Goal: Task Accomplishment & Management: Complete application form

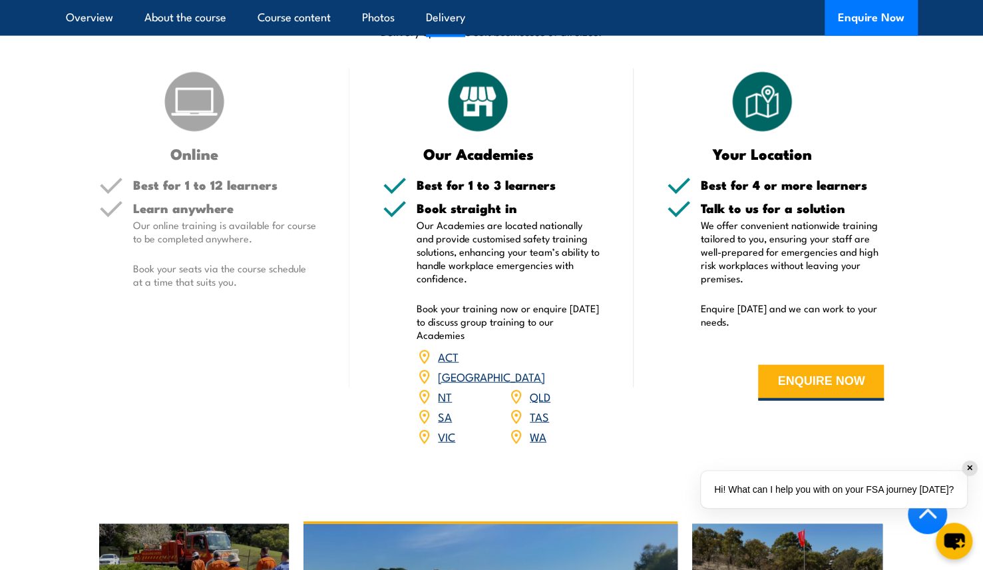
scroll to position [1632, 0]
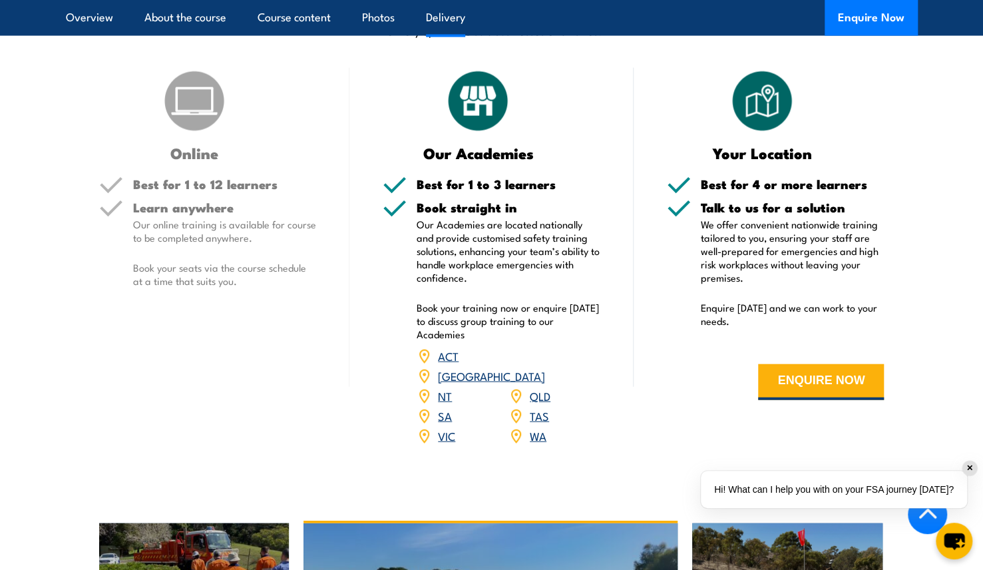
click at [447, 427] on link "VIC" at bounding box center [446, 435] width 17 height 16
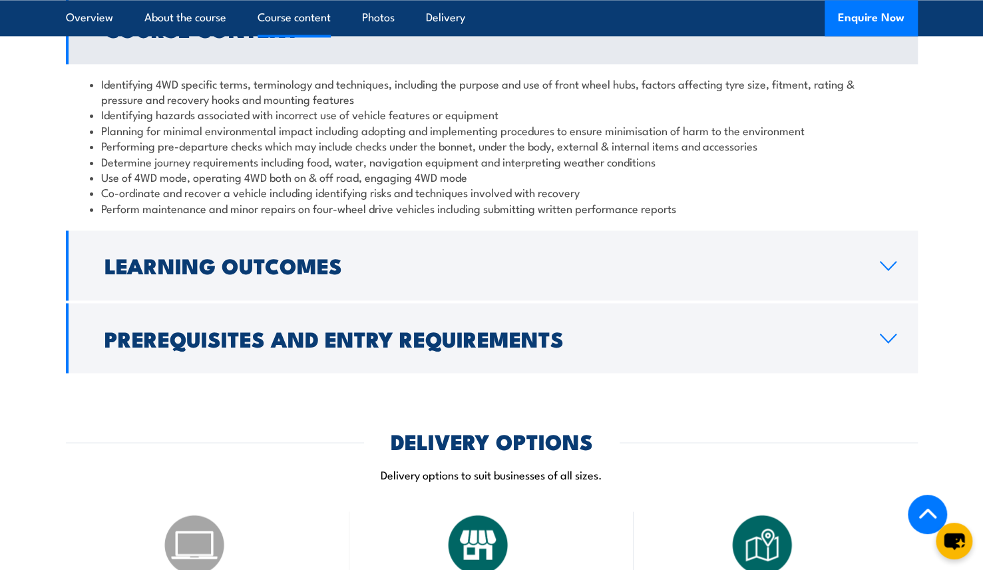
scroll to position [1196, 0]
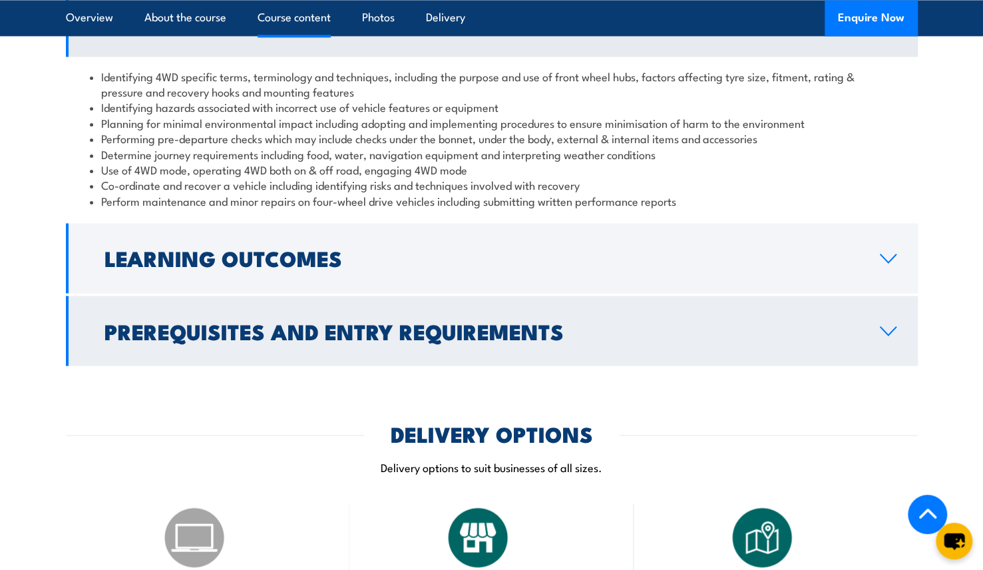
click at [543, 321] on h2 "Prerequisites and Entry Requirements" at bounding box center [482, 330] width 754 height 19
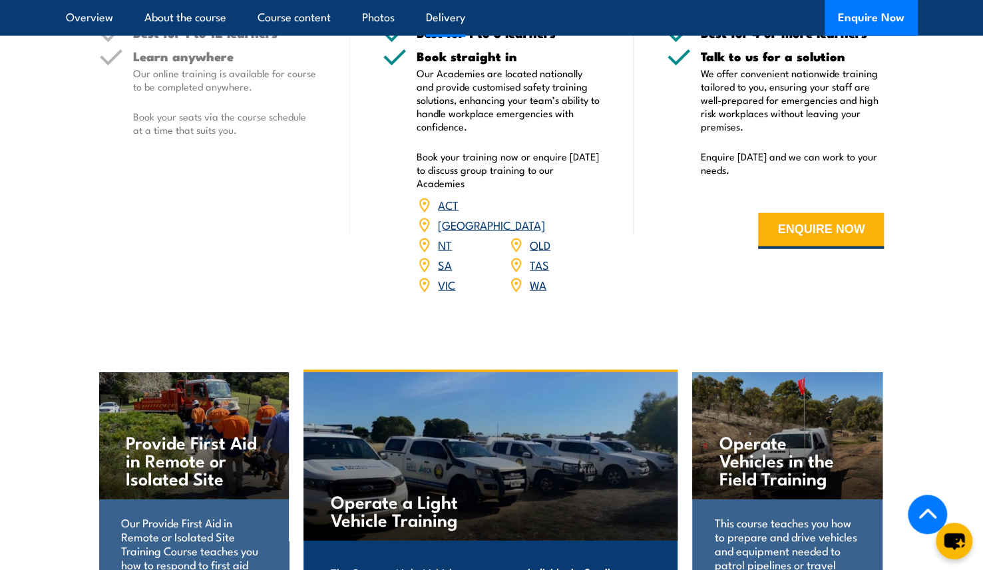
scroll to position [1839, 0]
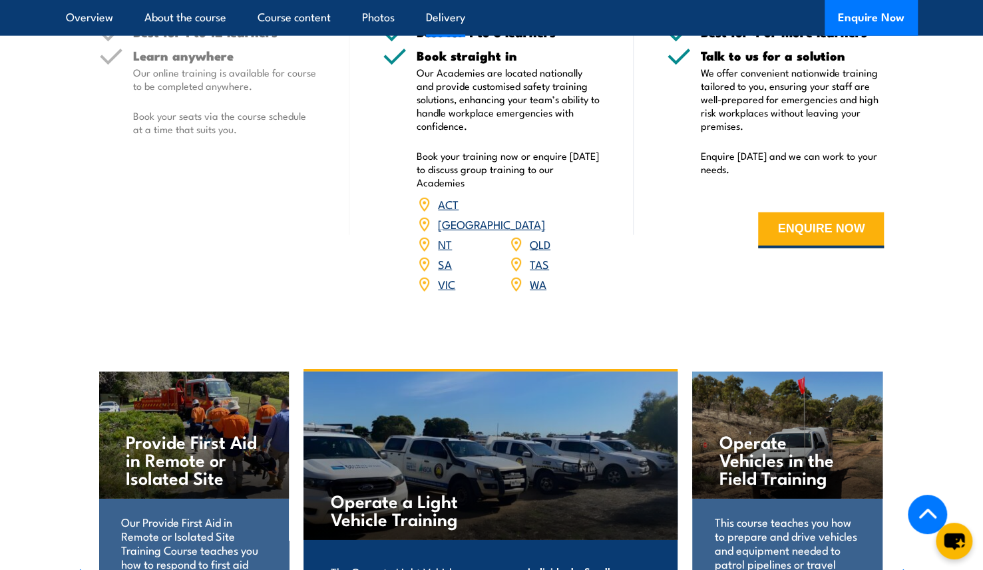
click at [451, 276] on link "VIC" at bounding box center [446, 284] width 17 height 16
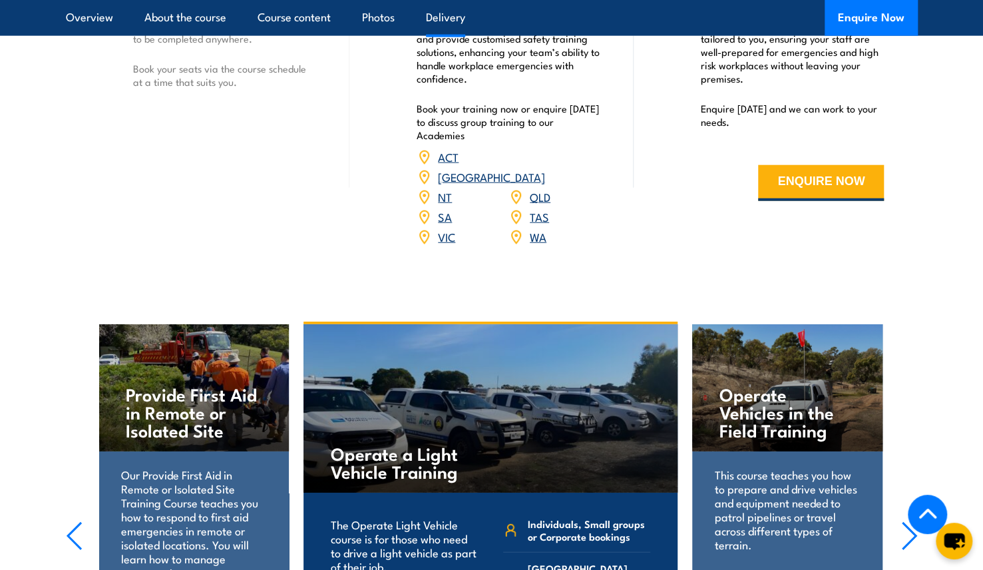
scroll to position [1886, 0]
click at [437, 228] on div "VIC" at bounding box center [463, 238] width 92 height 20
click at [443, 229] on link "VIC" at bounding box center [446, 237] width 17 height 16
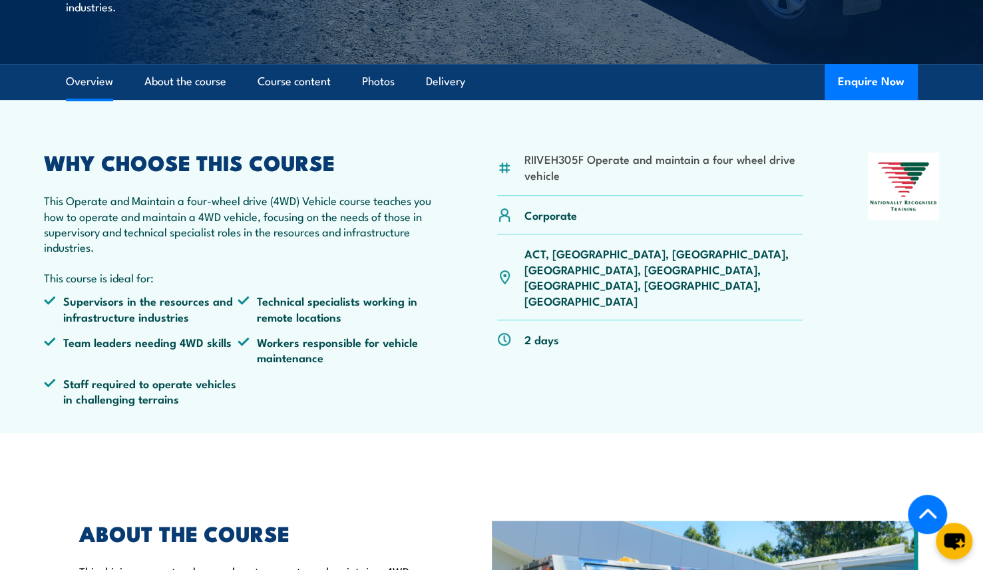
scroll to position [429, 0]
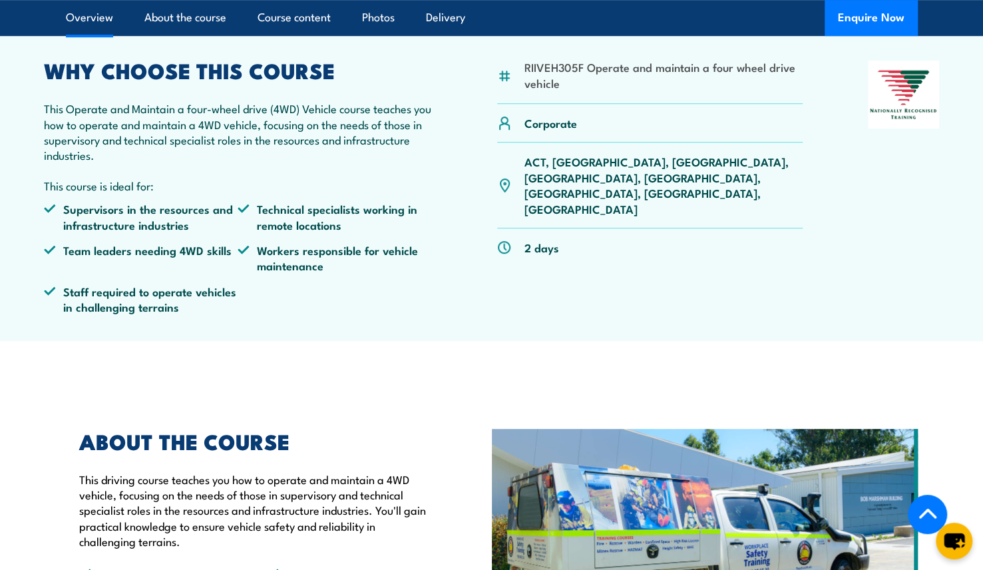
click at [850, 87] on div "RIIVEH305F Operate and maintain a four wheel drive vehicle Corporate ACT, NSW, …" at bounding box center [492, 193] width 896 height 264
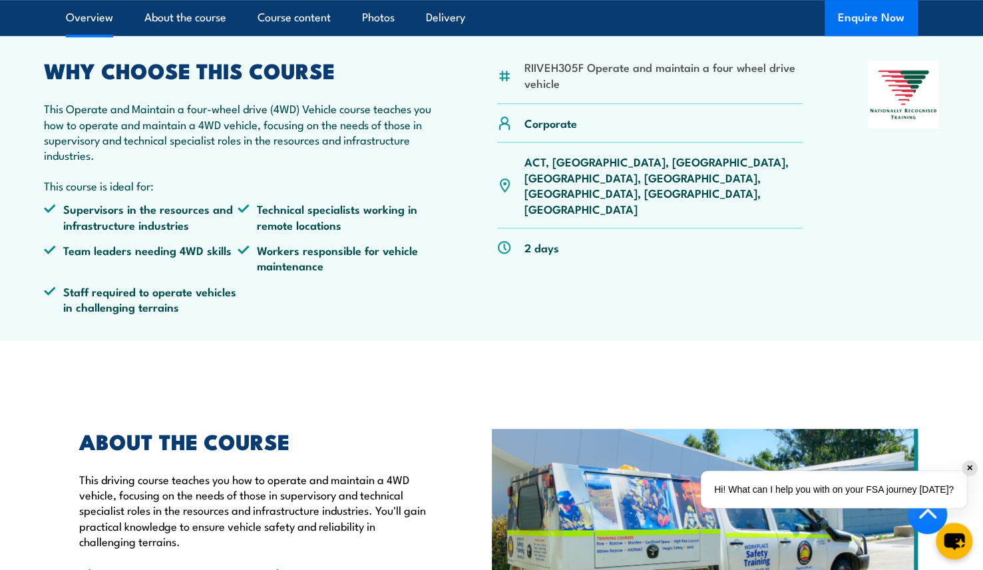
click at [863, 14] on button "Enquire Now" at bounding box center [871, 18] width 93 height 36
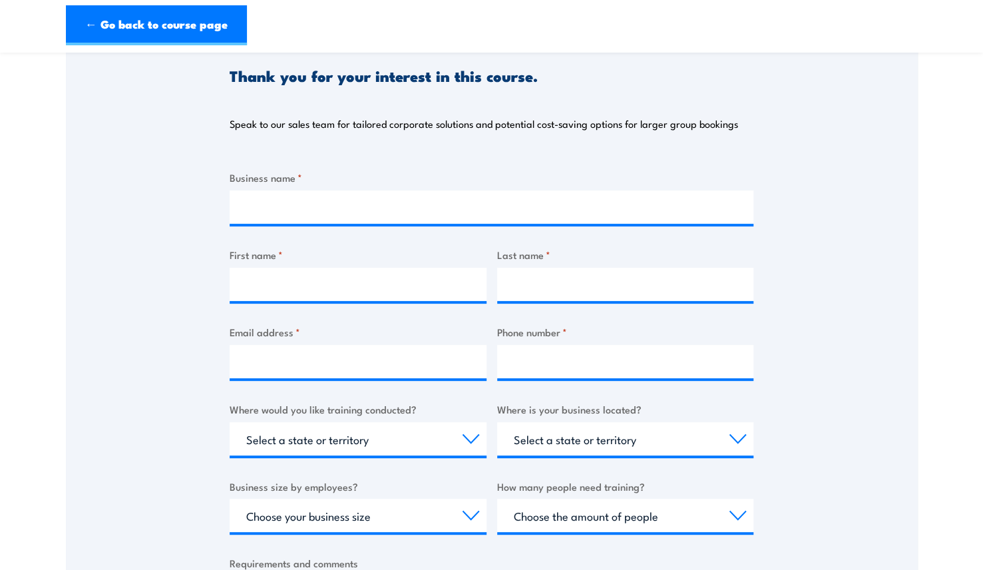
scroll to position [238, 0]
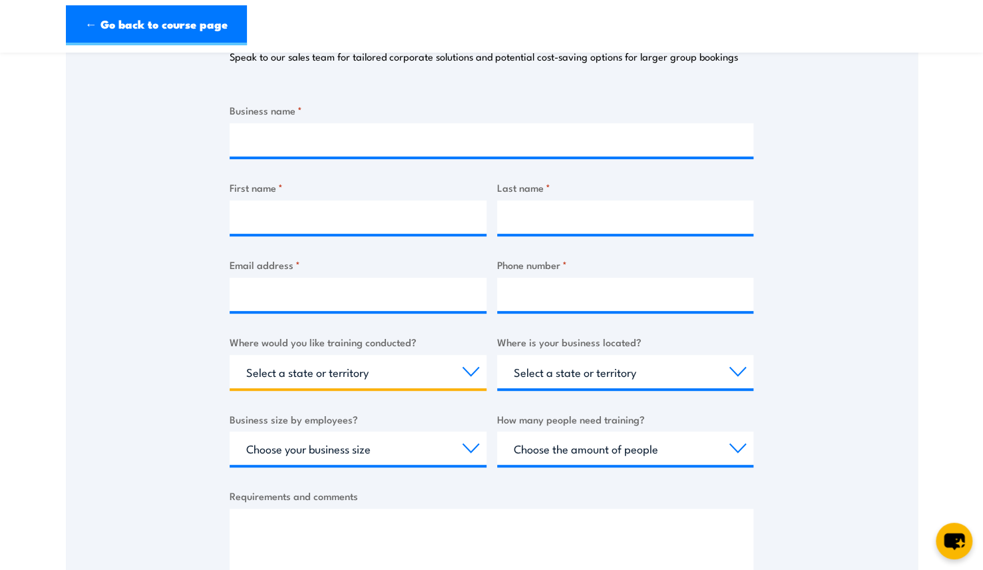
click at [425, 374] on select "Select a state or territory Nationally - multiple locations [GEOGRAPHIC_DATA] […" at bounding box center [358, 371] width 257 height 33
select select "VIC"
click at [230, 355] on select "Select a state or territory Nationally - multiple locations [GEOGRAPHIC_DATA] […" at bounding box center [358, 371] width 257 height 33
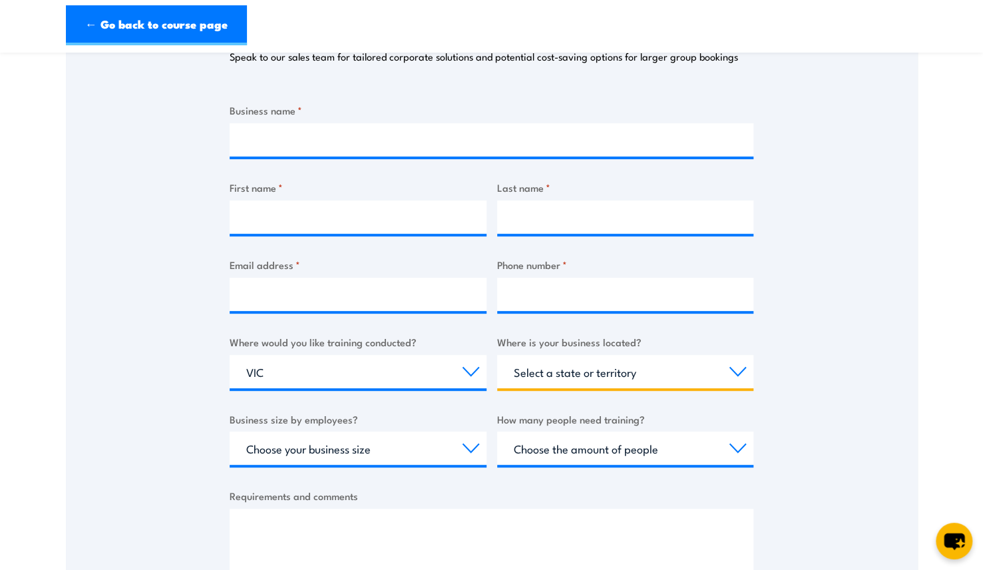
click at [573, 372] on select "Select a state or territory [GEOGRAPHIC_DATA] [GEOGRAPHIC_DATA] [GEOGRAPHIC_DAT…" at bounding box center [625, 371] width 257 height 33
select select "VIC"
click at [497, 355] on select "Select a state or territory [GEOGRAPHIC_DATA] [GEOGRAPHIC_DATA] [GEOGRAPHIC_DAT…" at bounding box center [625, 371] width 257 height 33
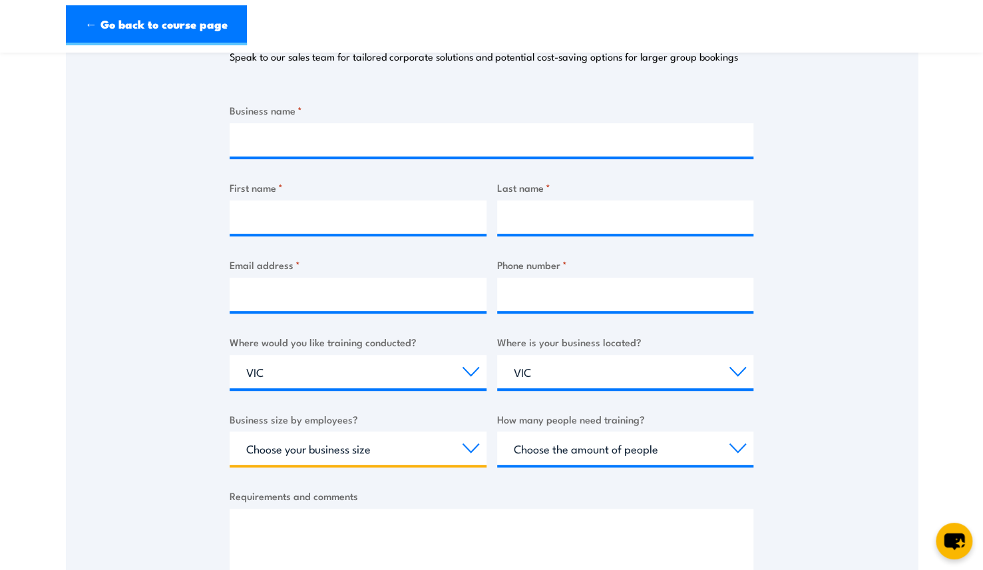
click at [438, 447] on select "Choose your business size 1 to 19 20 to 199 200+" at bounding box center [358, 447] width 257 height 33
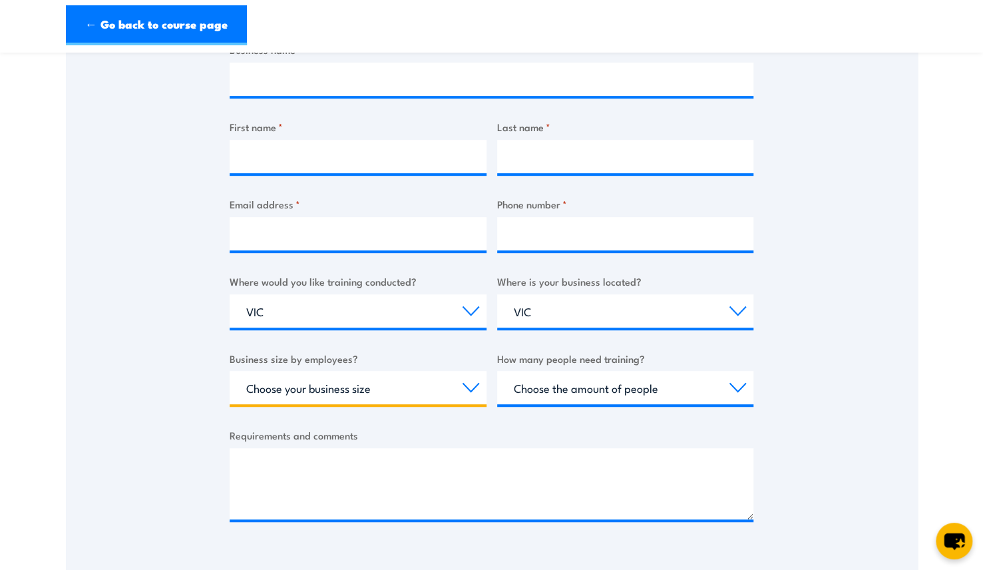
scroll to position [307, 0]
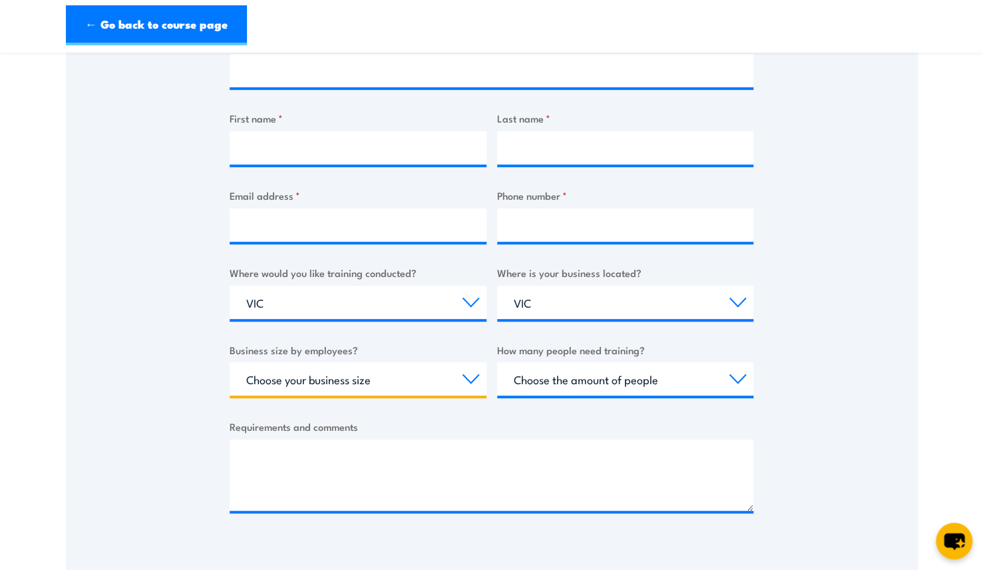
click at [425, 376] on select "Choose your business size 1 to 19 20 to 199 200+" at bounding box center [358, 378] width 257 height 33
select select "20 to 199"
click at [230, 362] on select "Choose your business size 1 to 19 20 to 199 200+" at bounding box center [358, 378] width 257 height 33
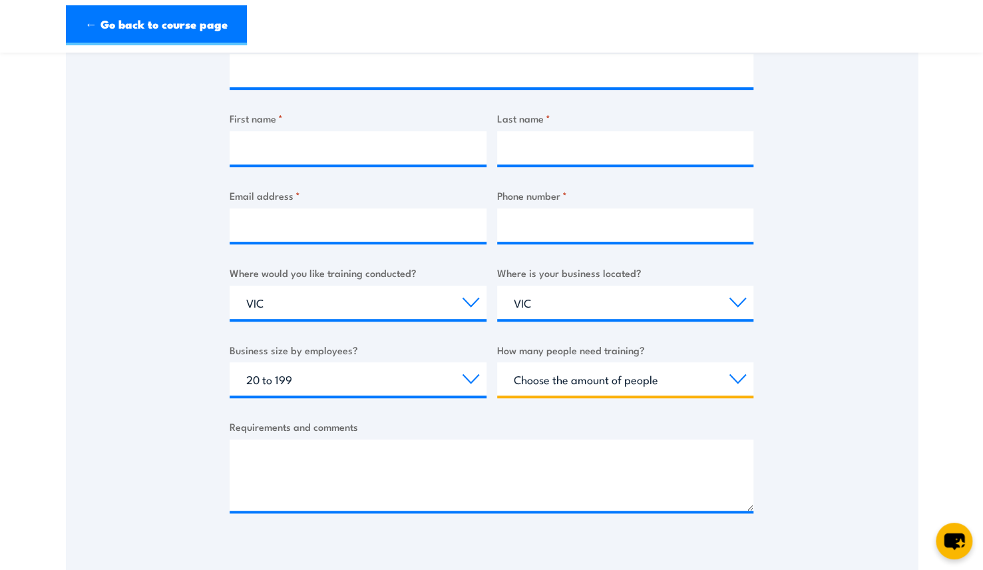
click at [546, 383] on select "Choose the amount of people 1 to 4 5 to 19 20+" at bounding box center [625, 378] width 257 height 33
select select "1 to 4"
click at [497, 362] on select "Choose the amount of people 1 to 4 5 to 19 20+" at bounding box center [625, 378] width 257 height 33
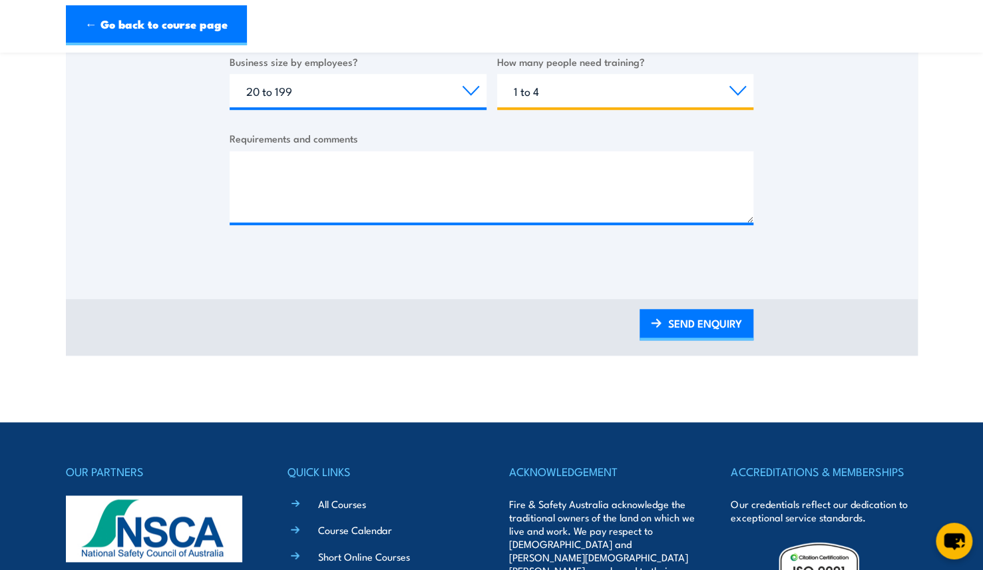
scroll to position [897, 0]
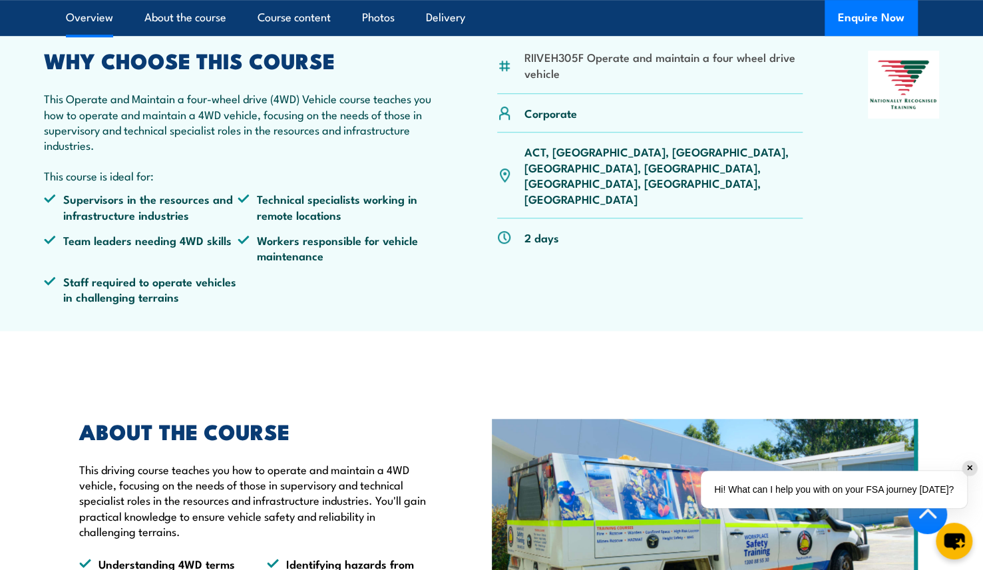
scroll to position [553, 0]
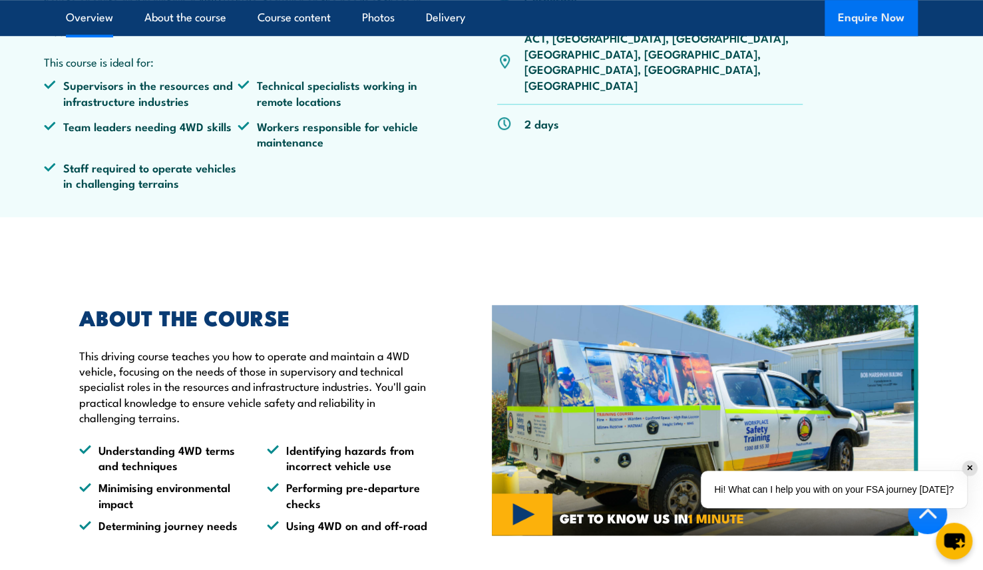
click at [885, 16] on button "Enquire Now" at bounding box center [871, 18] width 93 height 36
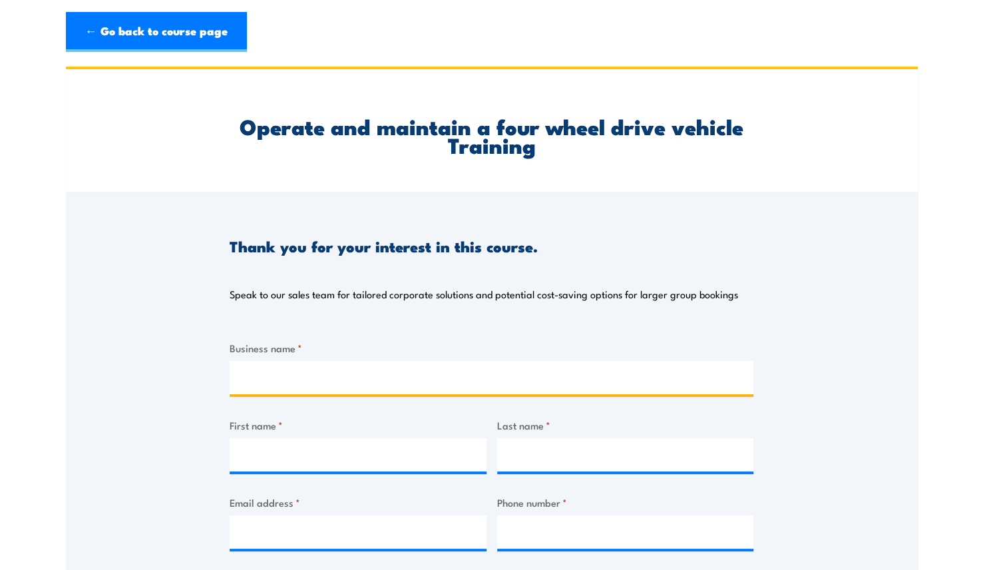
click at [288, 374] on input "Business name *" at bounding box center [492, 377] width 524 height 33
type input "TREC Land Services"
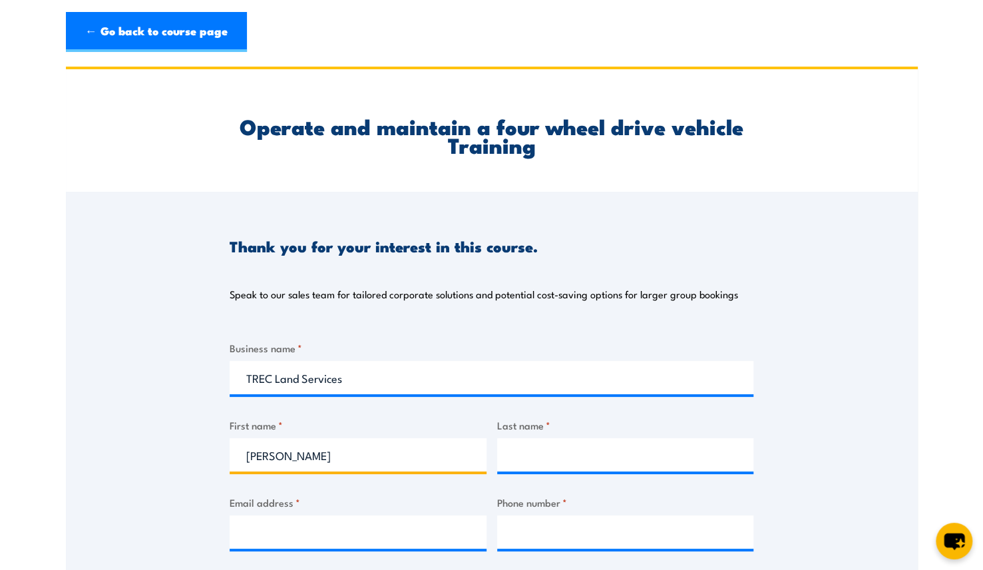
type input "[PERSON_NAME]"
type input "Gammelin"
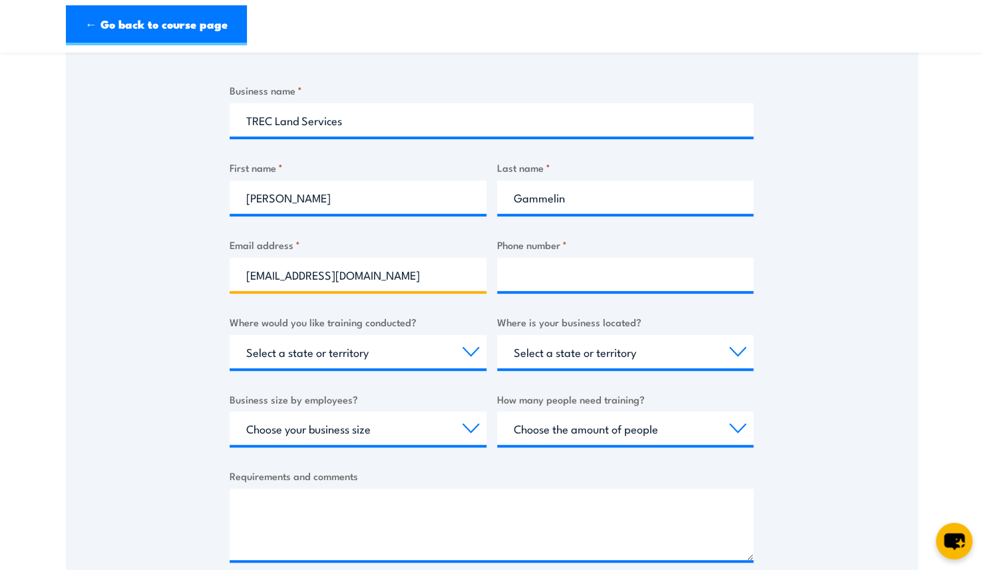
scroll to position [258, 0]
type input "[EMAIL_ADDRESS][DOMAIN_NAME]"
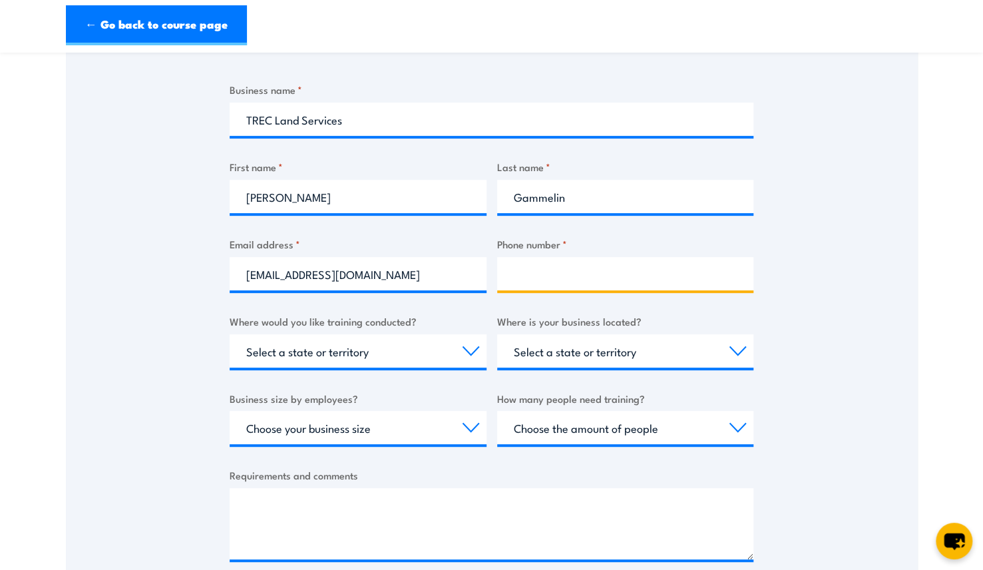
click at [554, 275] on input "Phone number *" at bounding box center [625, 273] width 257 height 33
type input "0498039230"
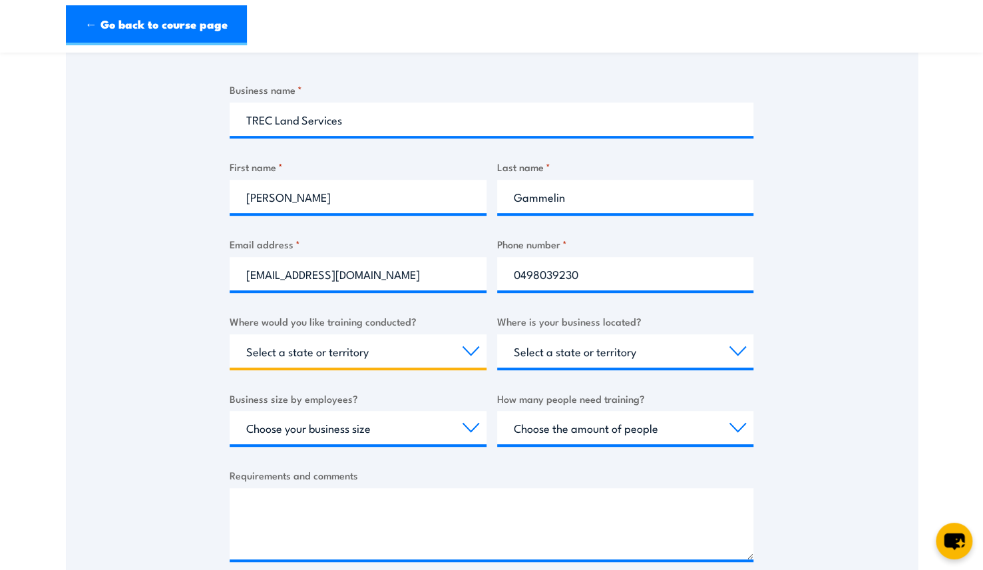
click at [401, 359] on select "Select a state or territory Nationally - multiple locations [GEOGRAPHIC_DATA] […" at bounding box center [358, 350] width 257 height 33
select select "VIC"
click at [230, 334] on select "Select a state or territory Nationally - multiple locations [GEOGRAPHIC_DATA] […" at bounding box center [358, 350] width 257 height 33
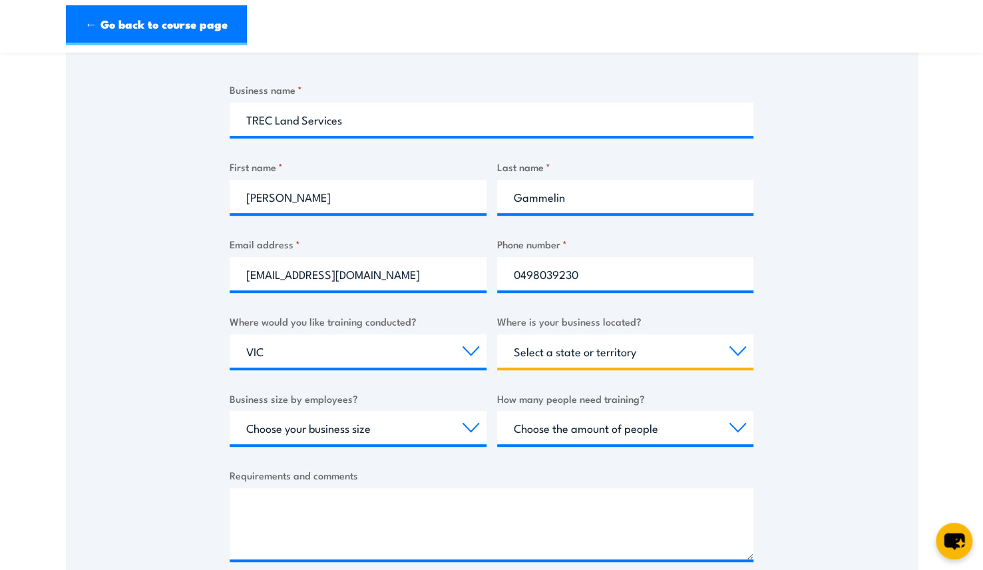
click at [563, 356] on select "Select a state or territory [GEOGRAPHIC_DATA] [GEOGRAPHIC_DATA] [GEOGRAPHIC_DAT…" at bounding box center [625, 350] width 257 height 33
select select "VIC"
click at [497, 334] on select "Select a state or territory [GEOGRAPHIC_DATA] [GEOGRAPHIC_DATA] [GEOGRAPHIC_DAT…" at bounding box center [625, 350] width 257 height 33
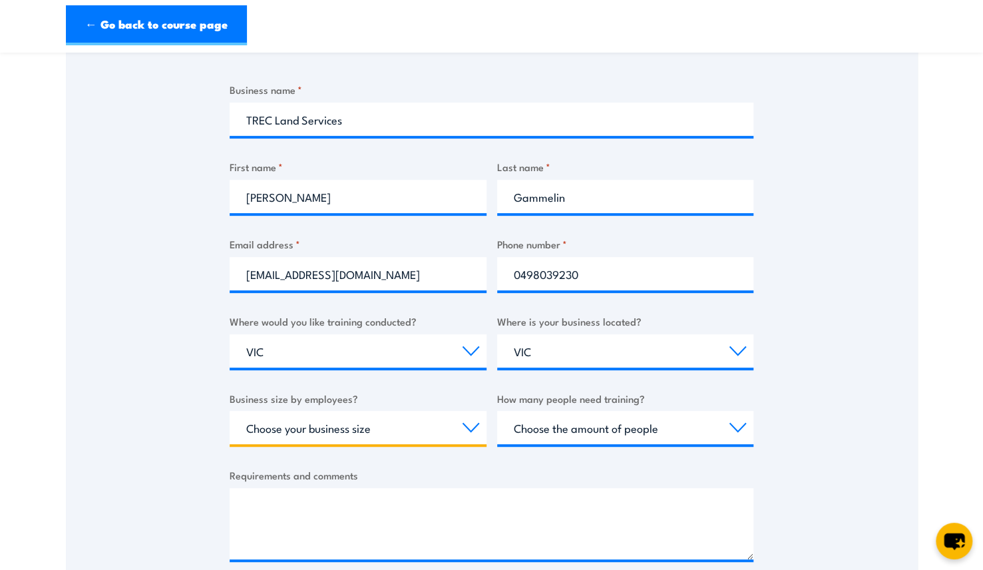
click at [458, 429] on select "Choose your business size 1 to 19 20 to 199 200+" at bounding box center [358, 427] width 257 height 33
select select "20 to 199"
click at [230, 411] on select "Choose your business size 1 to 19 20 to 199 200+" at bounding box center [358, 427] width 257 height 33
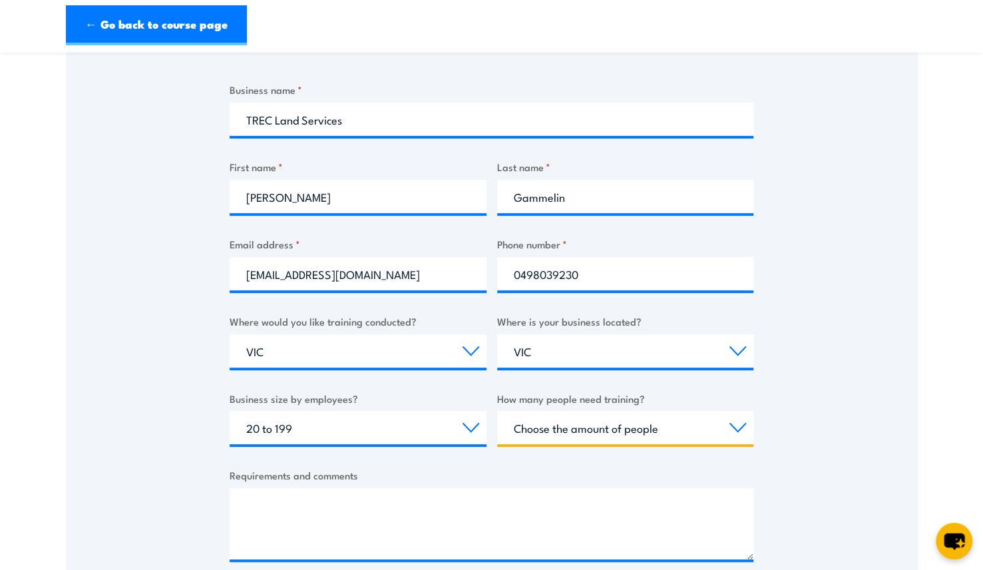
click at [575, 434] on select "Choose the amount of people 1 to 4 5 to 19 20+" at bounding box center [625, 427] width 257 height 33
select select "1 to 4"
click at [497, 411] on select "Choose the amount of people 1 to 4 5 to 19 20+" at bounding box center [625, 427] width 257 height 33
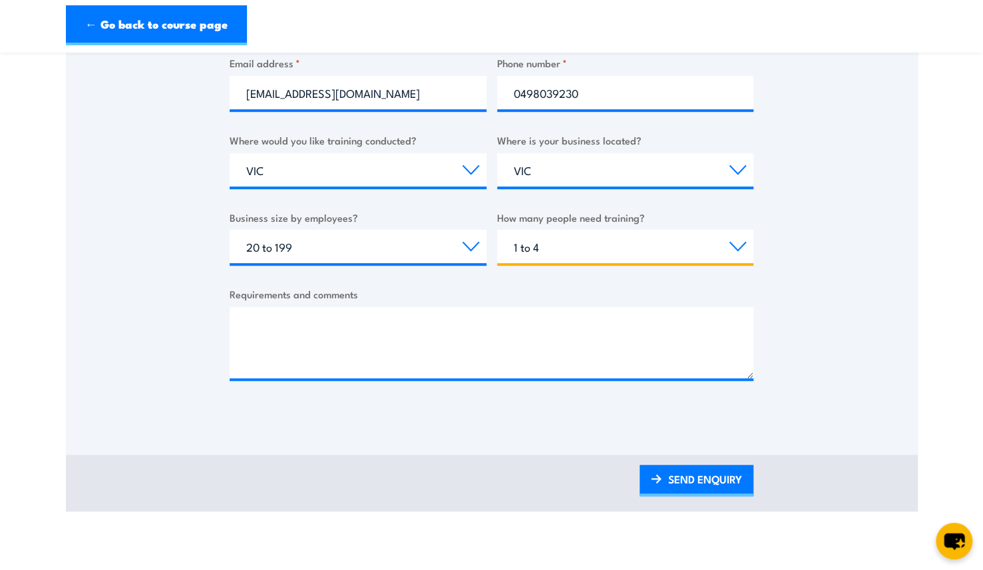
scroll to position [449, 0]
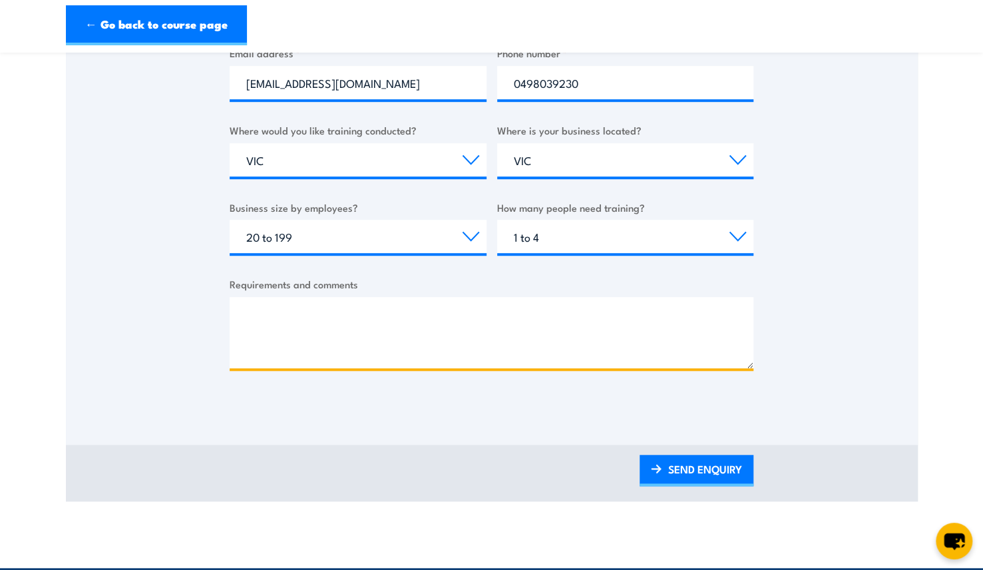
click at [372, 335] on textarea "Requirements and comments" at bounding box center [492, 332] width 524 height 71
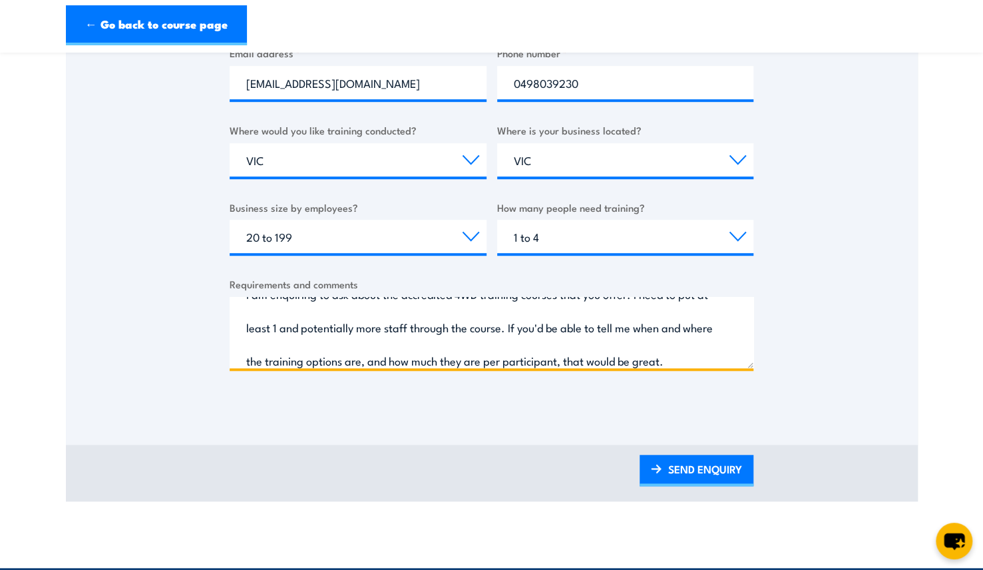
scroll to position [53, 0]
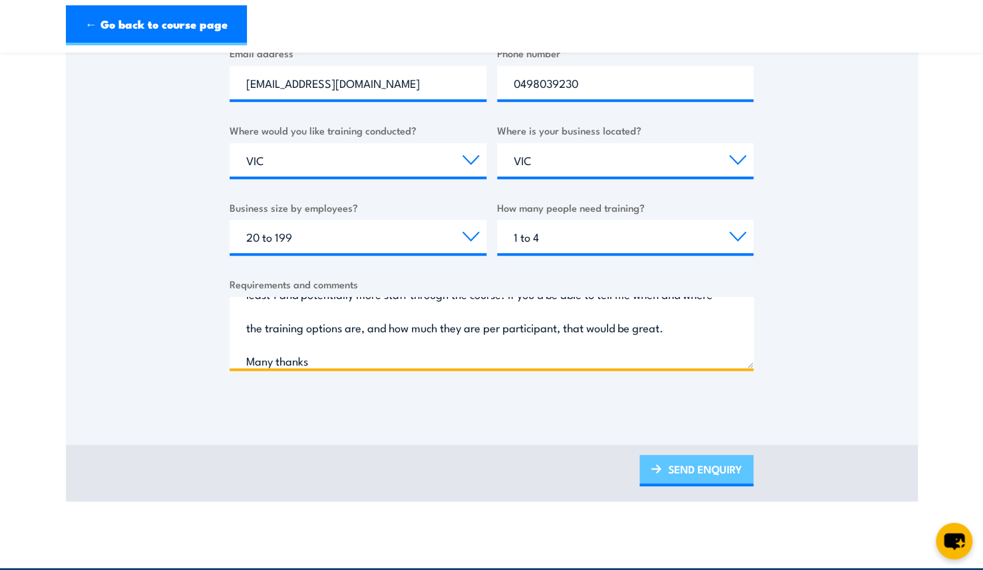
type textarea "I am enquiring to ask about the accredited 4WD training courses that you offer.…"
click at [716, 484] on link "SEND ENQUIRY" at bounding box center [697, 470] width 114 height 31
click at [706, 358] on textarea "I am enquiring to ask about the accredited 4WD training courses that you offer.…" at bounding box center [492, 332] width 524 height 71
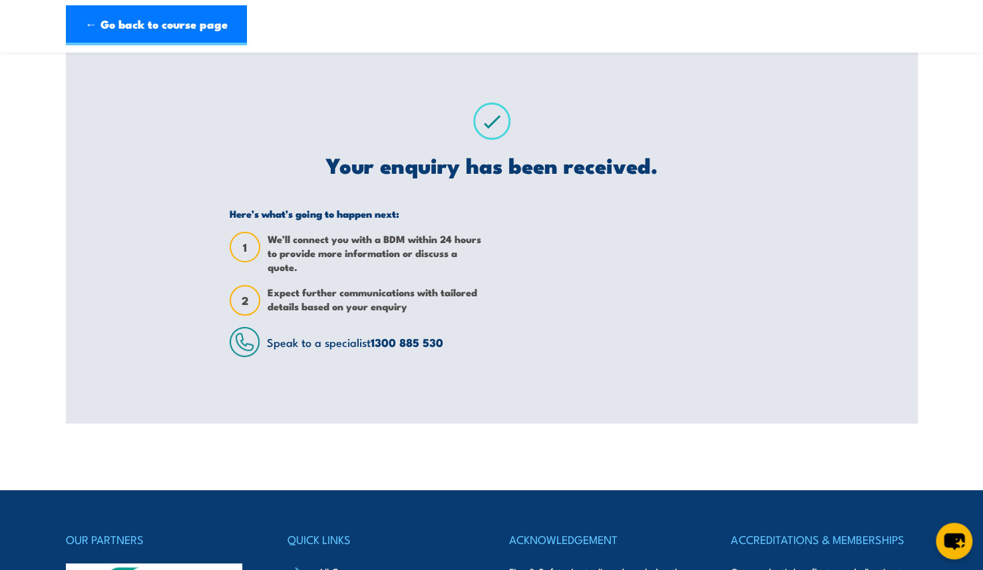
scroll to position [0, 0]
